Goal: Find specific page/section: Find specific page/section

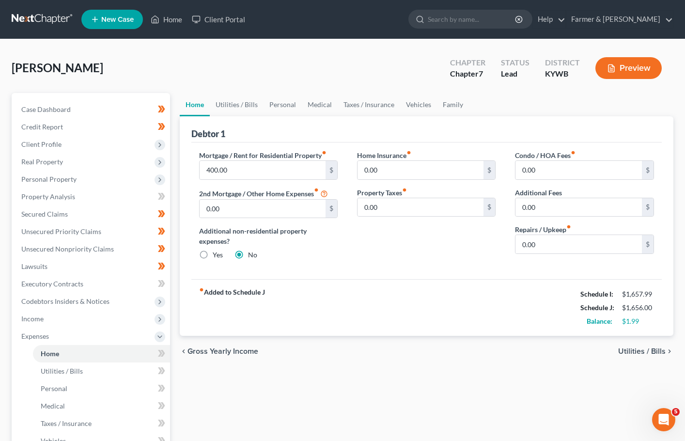
click at [48, 23] on link at bounding box center [43, 19] width 62 height 17
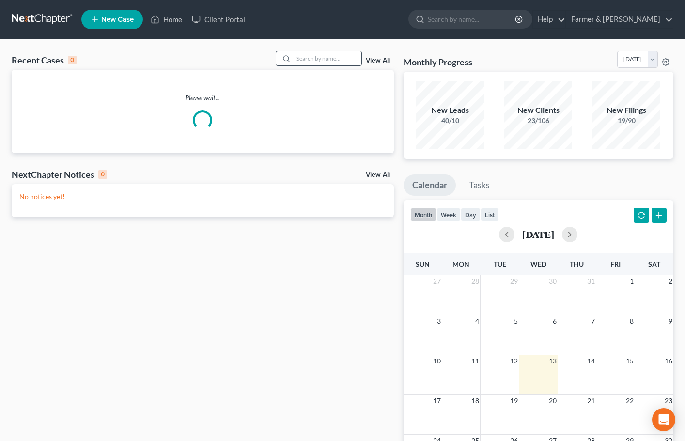
click at [325, 61] on input "search" at bounding box center [328, 58] width 68 height 14
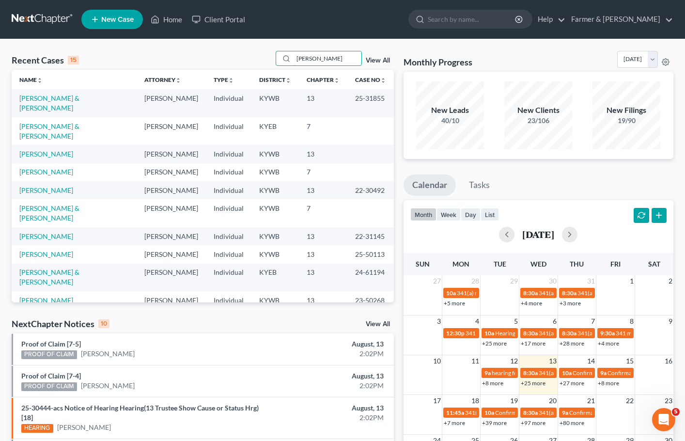
drag, startPoint x: 325, startPoint y: 61, endPoint x: 246, endPoint y: 58, distance: 78.5
click at [246, 58] on div "Recent Cases 15 [PERSON_NAME] View All" at bounding box center [203, 60] width 382 height 19
type input "[PERSON_NAME]"
